Goal: Navigation & Orientation: Find specific page/section

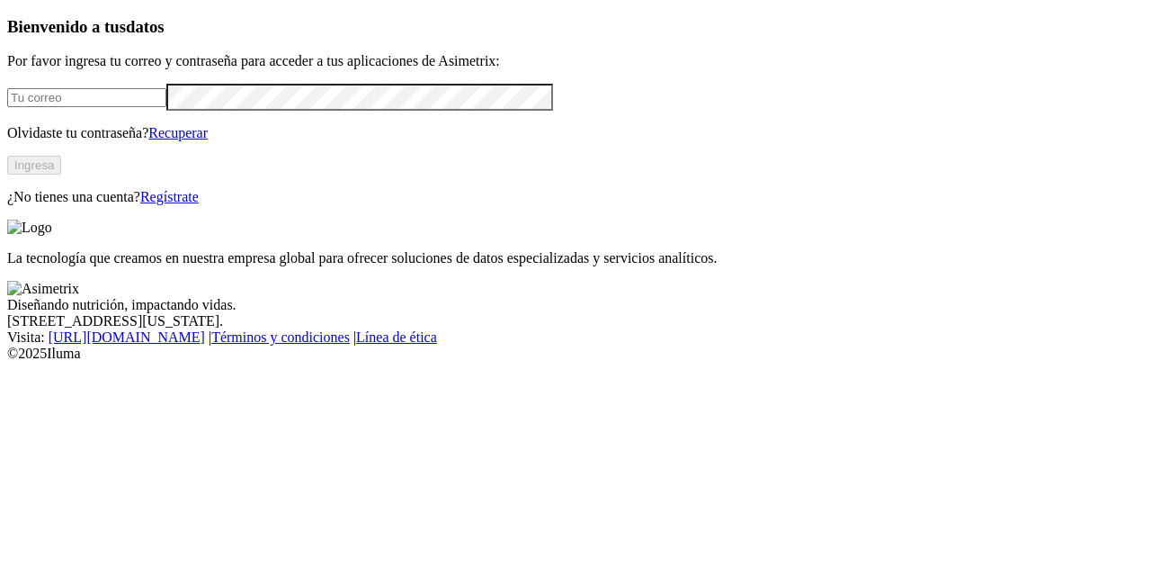
type input "diana.aristizabal@premexcorp.com"
click at [61, 174] on button "Ingresa" at bounding box center [34, 165] width 54 height 19
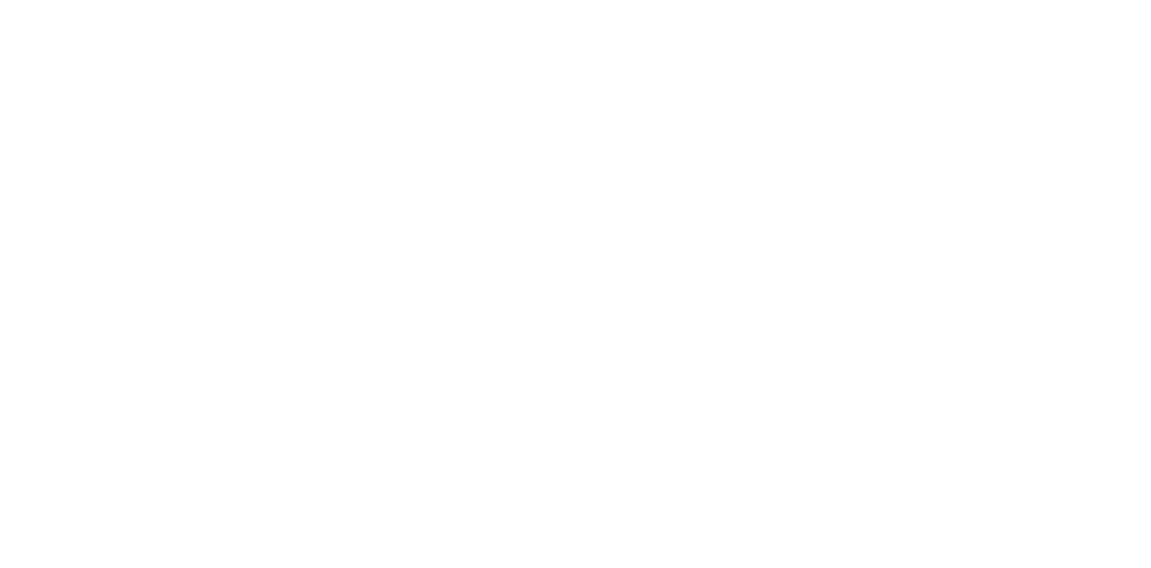
drag, startPoint x: 908, startPoint y: 146, endPoint x: 869, endPoint y: 265, distance: 125.7
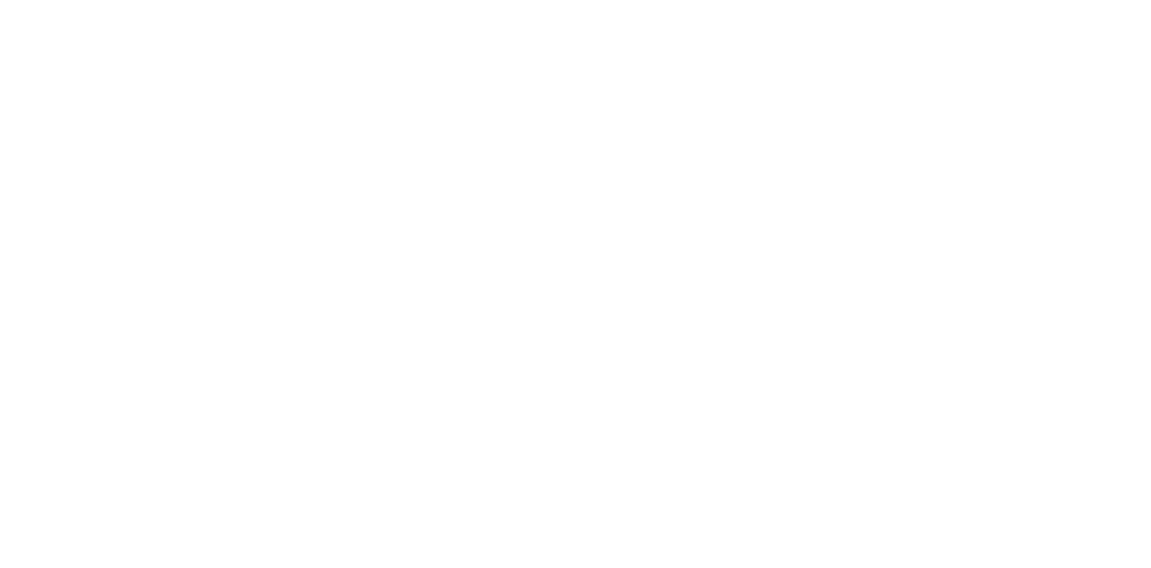
scroll to position [398, 0]
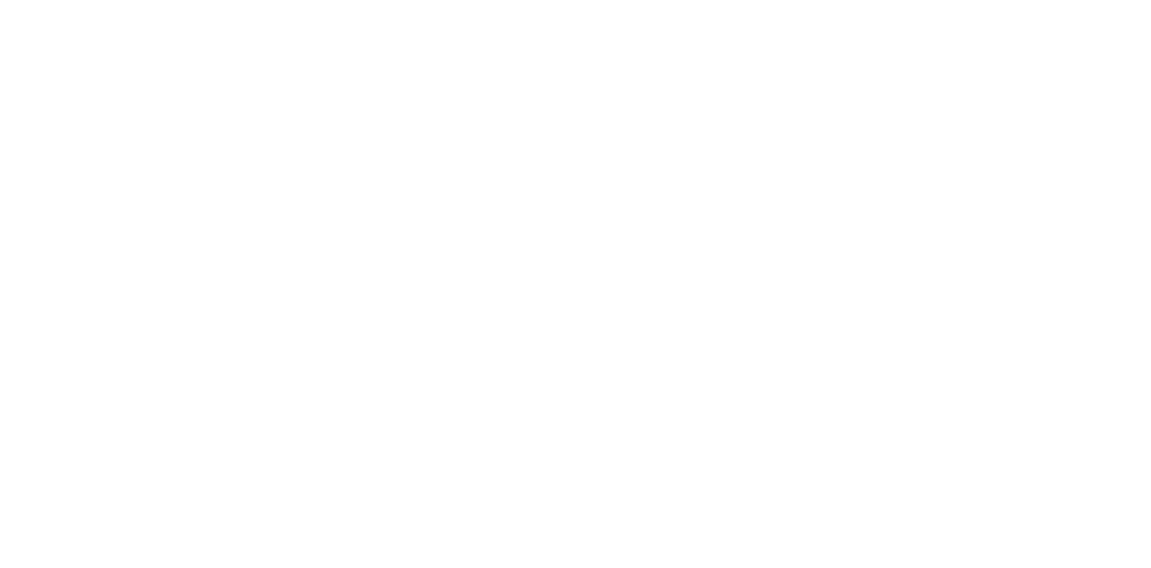
scroll to position [344, 0]
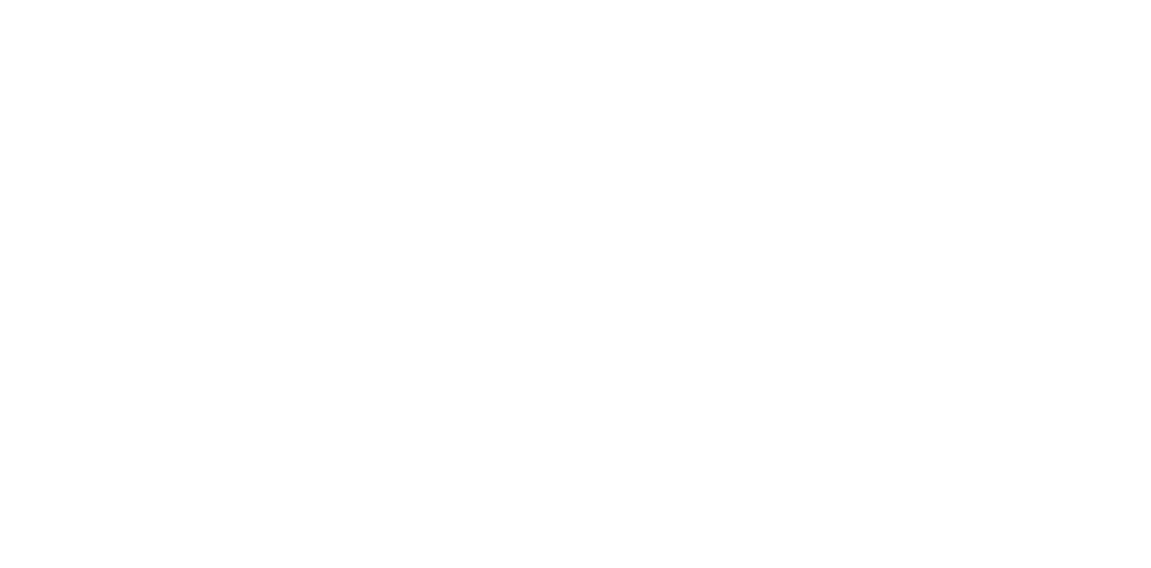
scroll to position [458, 0]
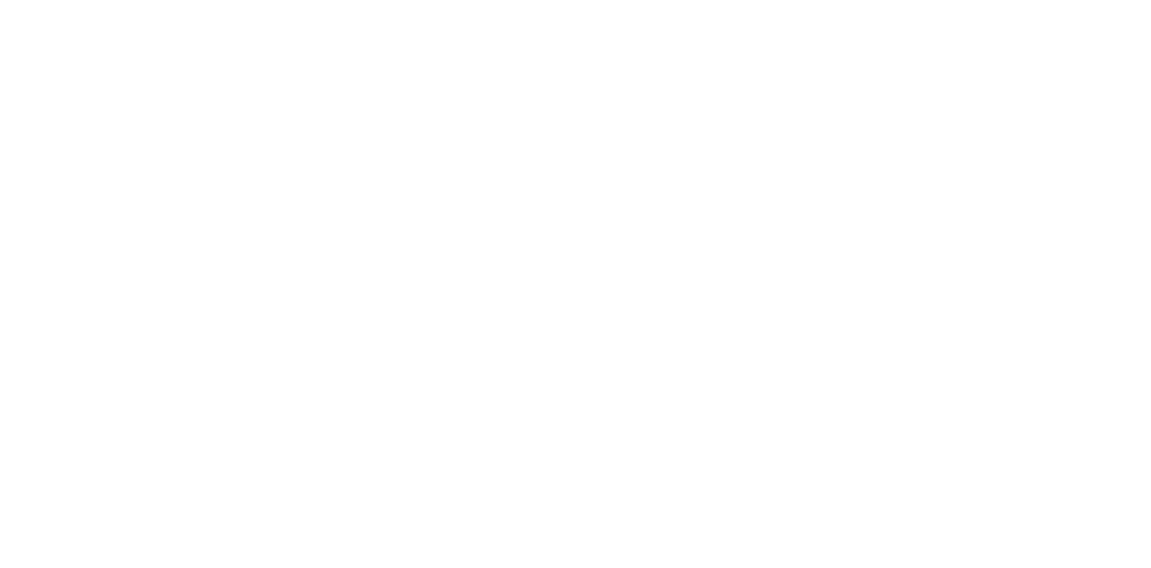
scroll to position [628, 0]
